Goal: Transaction & Acquisition: Purchase product/service

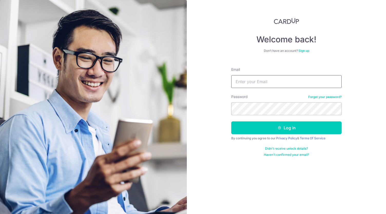
click at [290, 80] on input "Email" at bounding box center [286, 81] width 110 height 13
type input "[EMAIL_ADDRESS][DOMAIN_NAME]"
click at [231, 121] on button "Log in" at bounding box center [286, 127] width 110 height 13
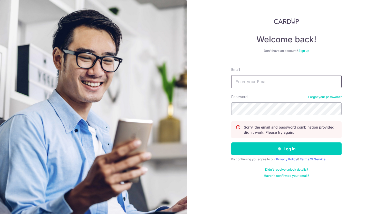
click at [280, 85] on input "Email" at bounding box center [286, 81] width 110 height 13
type input "[EMAIL_ADDRESS][DOMAIN_NAME]"
click at [231, 142] on button "Log in" at bounding box center [286, 148] width 110 height 13
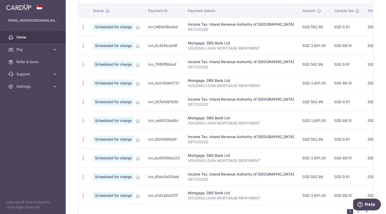
scroll to position [183, 0]
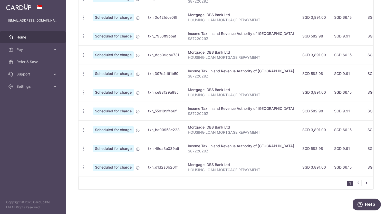
click at [355, 183] on link "2" at bounding box center [358, 183] width 6 height 6
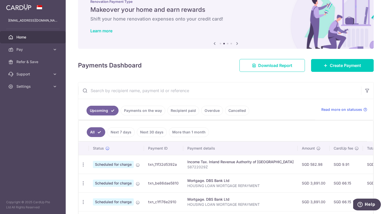
scroll to position [17, 0]
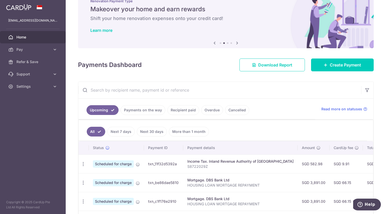
click at [175, 110] on link "Recipient paid" at bounding box center [183, 110] width 32 height 10
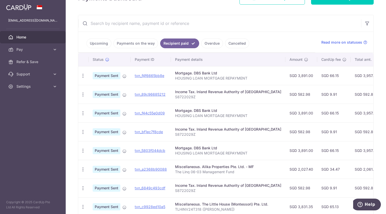
scroll to position [104, 0]
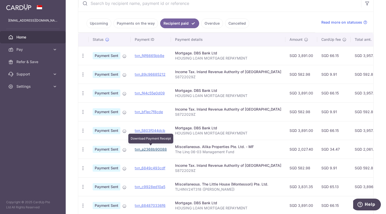
drag, startPoint x: 155, startPoint y: 149, endPoint x: 239, endPoint y: 18, distance: 156.0
click at [155, 149] on link "txn_a2368b90088" at bounding box center [151, 149] width 32 height 4
click at [85, 148] on icon "button" at bounding box center [82, 149] width 5 height 5
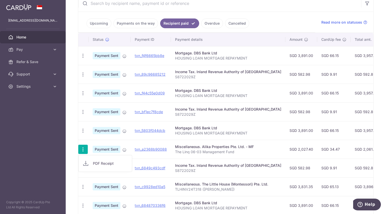
click at [188, 149] on p "The Linq 06-03 Management Fund" at bounding box center [228, 151] width 106 height 5
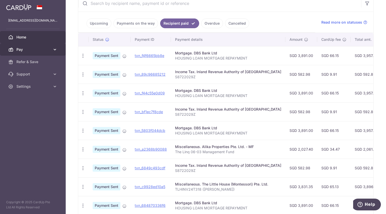
click at [33, 53] on link "Pay" at bounding box center [33, 49] width 66 height 12
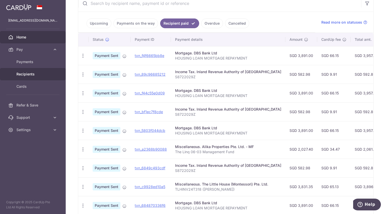
click at [34, 78] on link "Recipients" at bounding box center [33, 74] width 66 height 12
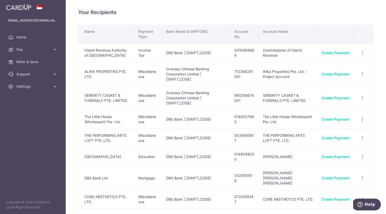
scroll to position [0, 0]
click at [336, 75] on link "Create Payment" at bounding box center [335, 74] width 28 height 4
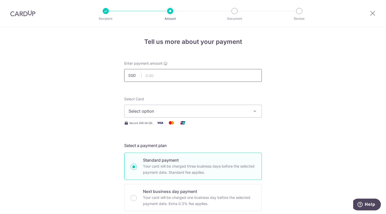
click at [242, 70] on input "text" at bounding box center [192, 75] width 137 height 13
type input "2,027.40"
click at [250, 109] on button "Select option" at bounding box center [192, 111] width 137 height 13
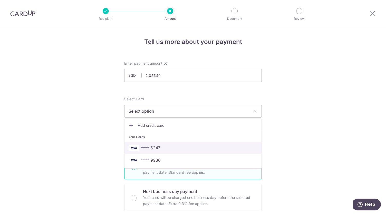
click at [233, 149] on span "**** 5247" at bounding box center [192, 148] width 129 height 6
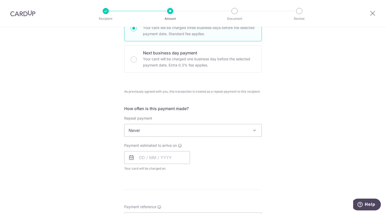
scroll to position [139, 0]
click at [152, 160] on input "text" at bounding box center [157, 156] width 66 height 13
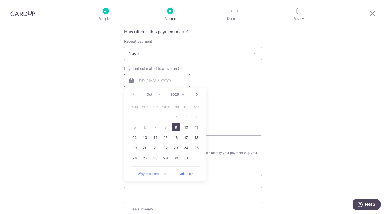
scroll to position [221, 0]
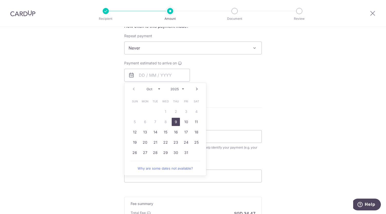
click at [178, 124] on link "9" at bounding box center [176, 122] width 8 height 8
type input "[DATE]"
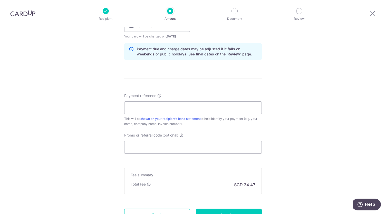
scroll to position [0, 0]
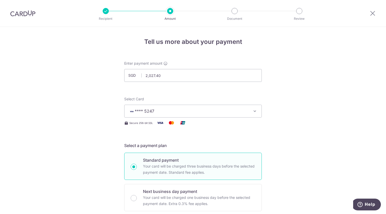
click at [39, 20] on div at bounding box center [23, 13] width 46 height 27
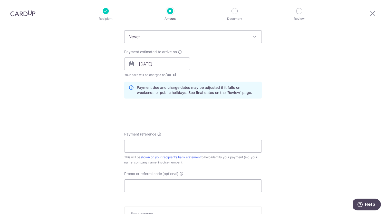
scroll to position [244, 0]
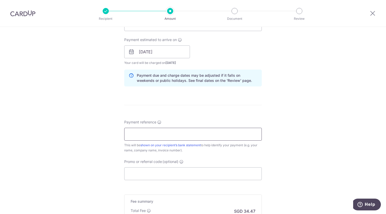
click at [155, 136] on input "Payment reference" at bounding box center [192, 134] width 137 height 13
paste input "The Linq 06-03 Management Fund"
type input "The Linq 06-03 Management Fund"
click at [153, 168] on input "Promo or referral code (optional)" at bounding box center [192, 173] width 137 height 13
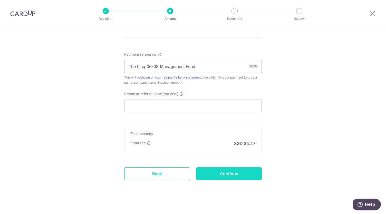
click at [248, 169] on input "Continue" at bounding box center [229, 173] width 66 height 13
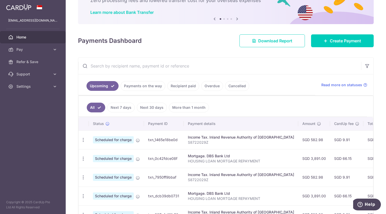
scroll to position [35, 0]
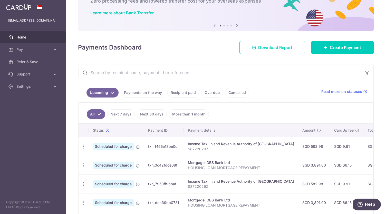
click at [184, 95] on link "Recipient paid" at bounding box center [183, 93] width 32 height 10
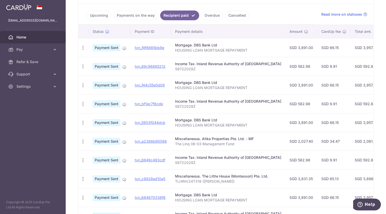
scroll to position [115, 0]
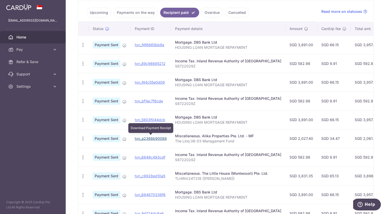
click at [149, 139] on td "txn_a2368b90088 Download Payment Receipt" at bounding box center [150, 138] width 40 height 19
click at [160, 137] on link "txn_a2368b90088" at bounding box center [151, 138] width 32 height 4
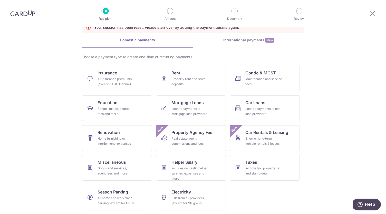
scroll to position [6, 0]
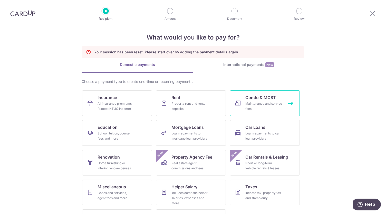
click at [259, 98] on span "Condo & MCST" at bounding box center [260, 97] width 31 height 6
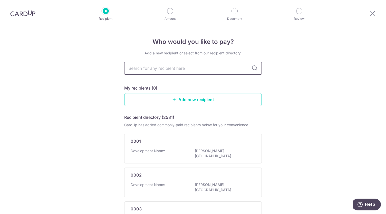
click at [235, 69] on input "text" at bounding box center [192, 68] width 137 height 13
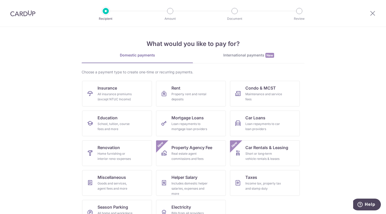
click at [31, 16] on img at bounding box center [22, 13] width 25 height 6
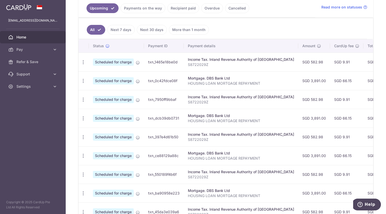
scroll to position [21, 0]
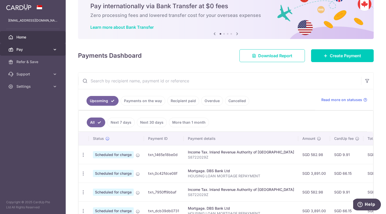
click at [31, 54] on link "Pay" at bounding box center [33, 49] width 66 height 12
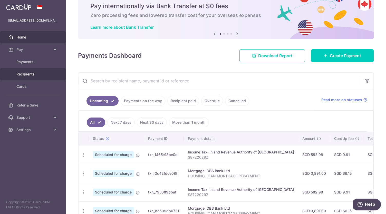
click at [35, 75] on span "Recipients" at bounding box center [33, 74] width 34 height 5
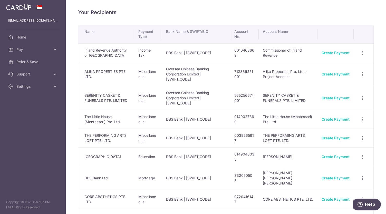
scroll to position [48, 0]
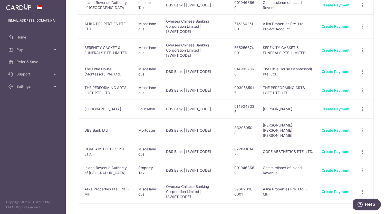
drag, startPoint x: 0, startPoint y: 0, endPoint x: 66, endPoint y: 107, distance: 125.4
click at [66, 107] on div "Your Recipients Name Payment Type Bank Name & SWIFT/BIC Account No. Account Nam…" at bounding box center [226, 107] width 320 height 214
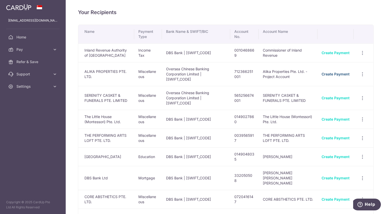
click at [335, 75] on link "Create Payment" at bounding box center [335, 74] width 28 height 4
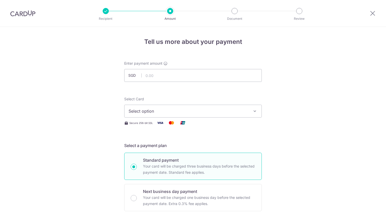
click at [197, 77] on input "text" at bounding box center [192, 75] width 137 height 13
type input "2,027.40"
click at [224, 112] on span "Select option" at bounding box center [187, 111] width 119 height 6
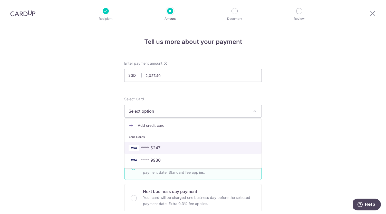
click at [213, 150] on link "**** 5247" at bounding box center [192, 148] width 137 height 12
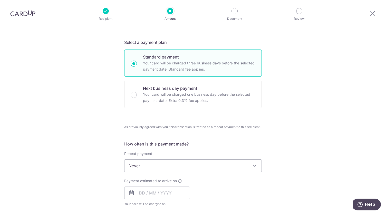
scroll to position [184, 0]
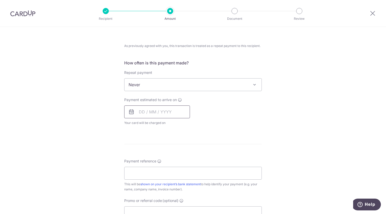
click at [154, 108] on input "text" at bounding box center [157, 111] width 66 height 13
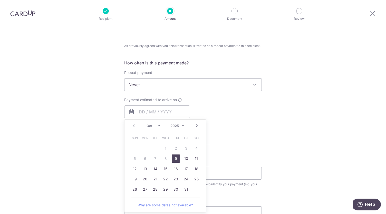
click at [174, 161] on link "9" at bounding box center [176, 158] width 8 height 8
type input "[DATE]"
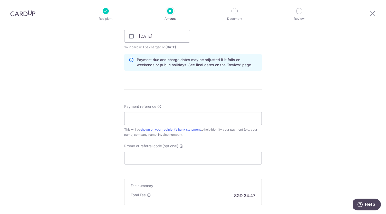
scroll to position [260, 0]
click at [182, 117] on input "Payment reference" at bounding box center [192, 118] width 137 height 13
paste input "The Linq 06-03 Management Fund"
type input "The Linq 06-03 Management Fund"
click at [153, 159] on input "Promo or referral code (optional)" at bounding box center [192, 157] width 137 height 13
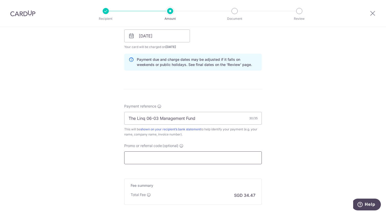
scroll to position [315, 0]
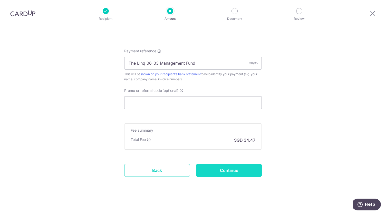
click at [222, 171] on input "Continue" at bounding box center [229, 170] width 66 height 13
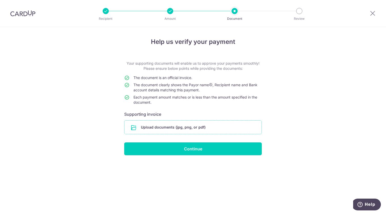
click at [184, 128] on input "file" at bounding box center [192, 126] width 137 height 13
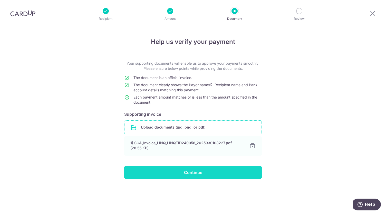
click at [157, 175] on input "Continue" at bounding box center [192, 172] width 137 height 13
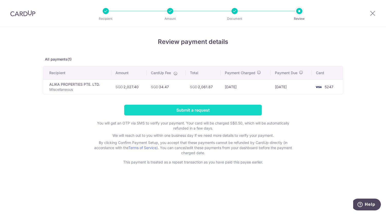
click at [194, 105] on input "Submit a request" at bounding box center [192, 110] width 137 height 11
